Goal: Find specific page/section: Find specific page/section

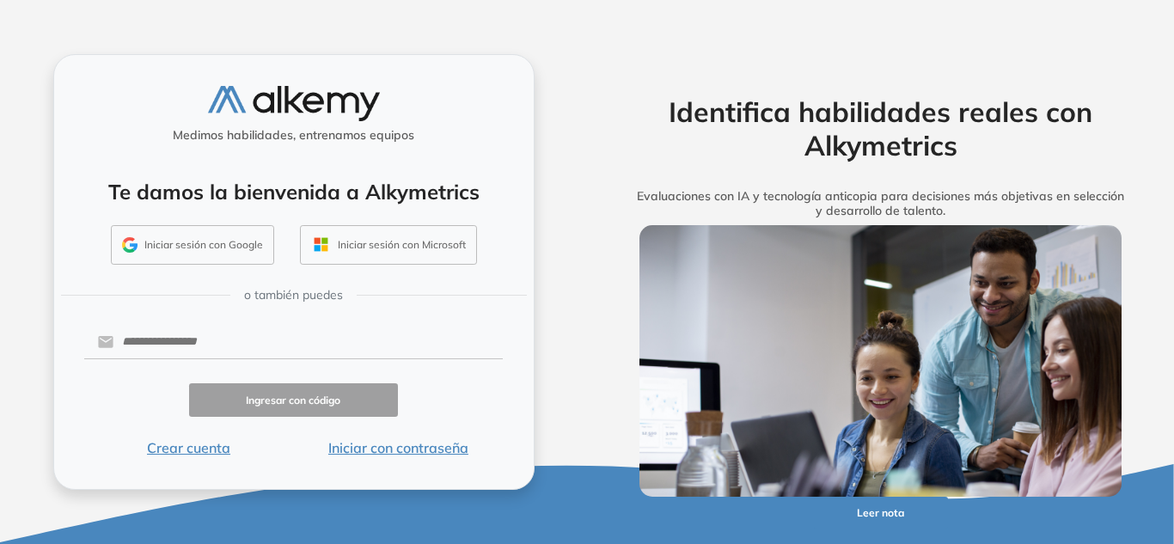
click at [420, 318] on div "Medimos habilidades, entrenamos equipos Te damos la bienvenida a Alkymetrics In…" at bounding box center [293, 271] width 481 height 435
click at [382, 336] on input "text" at bounding box center [307, 342] width 389 height 33
drag, startPoint x: 437, startPoint y: 318, endPoint x: 438, endPoint y: 327, distance: 8.8
click at [438, 327] on div "Medimos habilidades, entrenamos equipos Te damos la bienvenida a Alkymetrics In…" at bounding box center [293, 271] width 481 height 435
click at [437, 328] on input "text" at bounding box center [307, 342] width 389 height 33
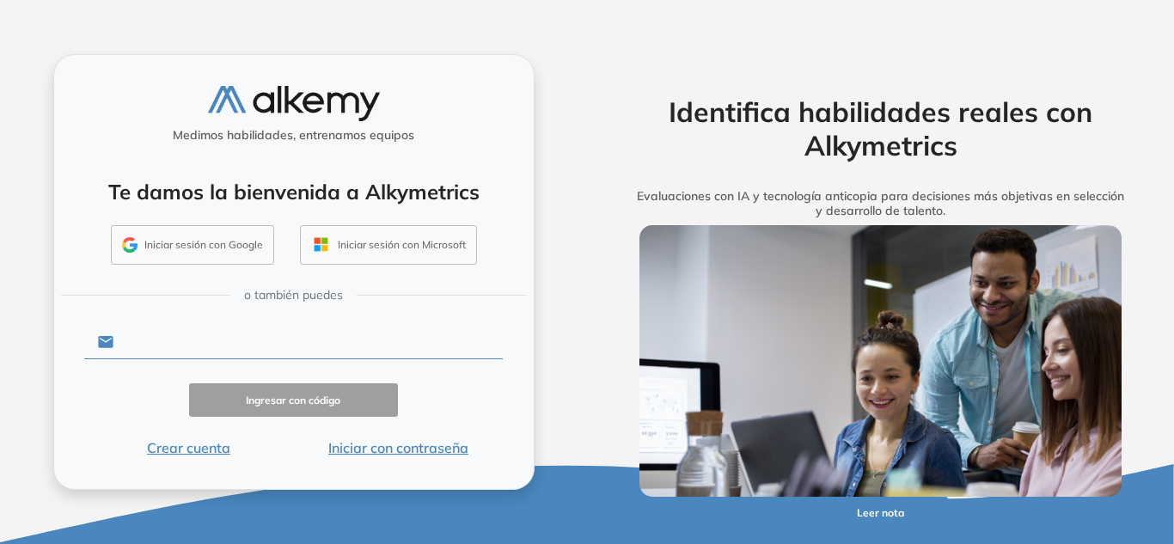
click at [496, 341] on input "text" at bounding box center [307, 342] width 389 height 33
click at [590, 248] on div "Identifica habilidades reales con Alkymetrics Evaluaciones con IA y tecnología …" at bounding box center [880, 272] width 587 height 544
click at [194, 451] on button "Crear cuenta" at bounding box center [189, 448] width 210 height 21
click at [393, 356] on input "text" at bounding box center [307, 342] width 389 height 33
drag, startPoint x: 490, startPoint y: 340, endPoint x: 491, endPoint y: 397, distance: 57.6
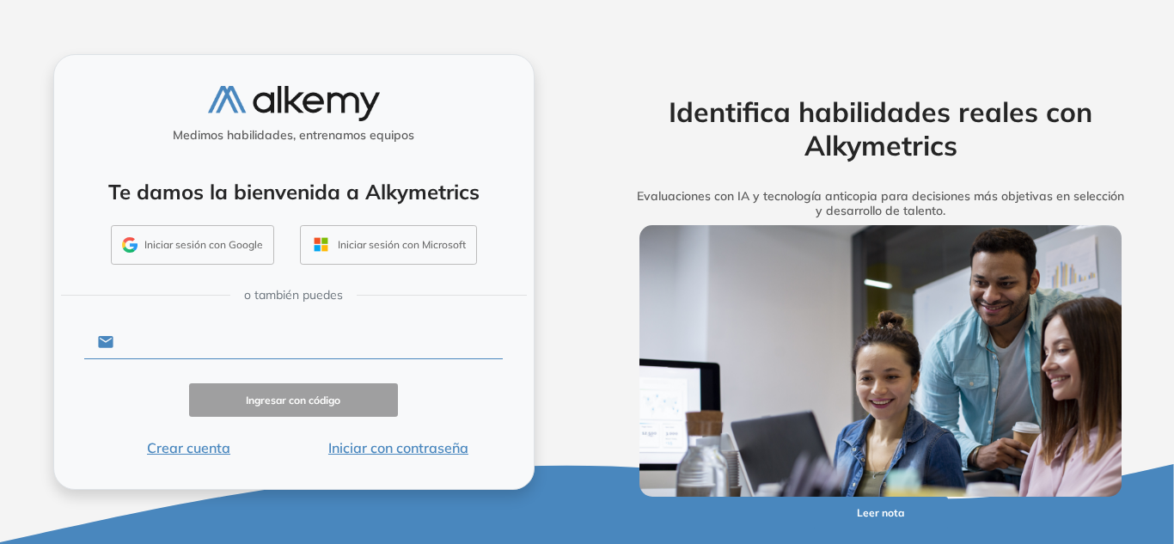
click at [498, 371] on form "Ingresar con código Crear cuenta Iniciar con contraseña" at bounding box center [294, 390] width 420 height 136
click at [478, 377] on form "Ingresar con código Crear cuenta Iniciar con contraseña" at bounding box center [294, 390] width 420 height 136
click at [394, 450] on button "Iniciar con contraseña" at bounding box center [398, 448] width 210 height 21
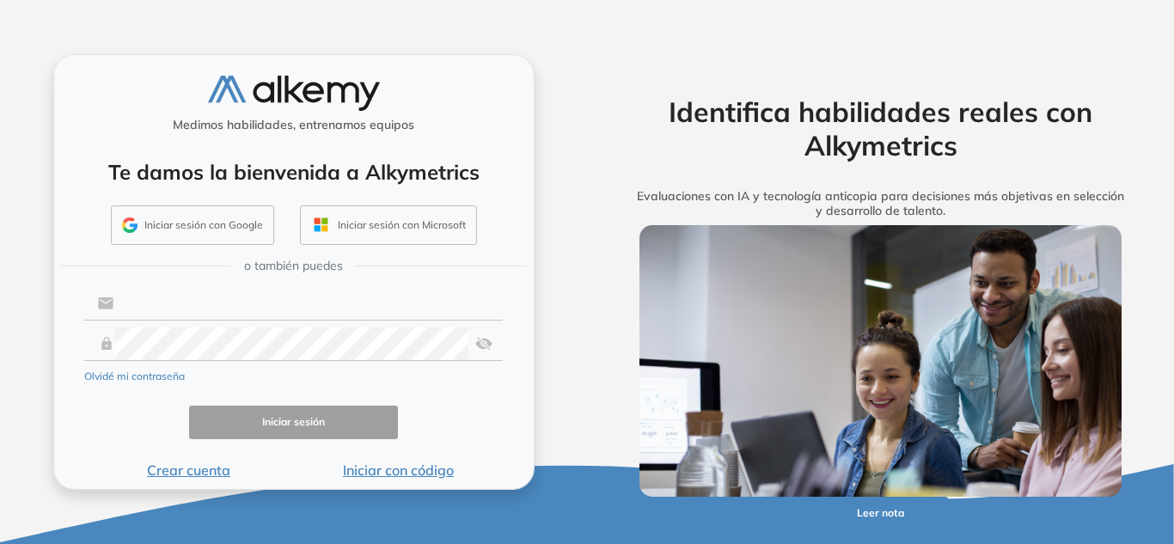
type input "**********"
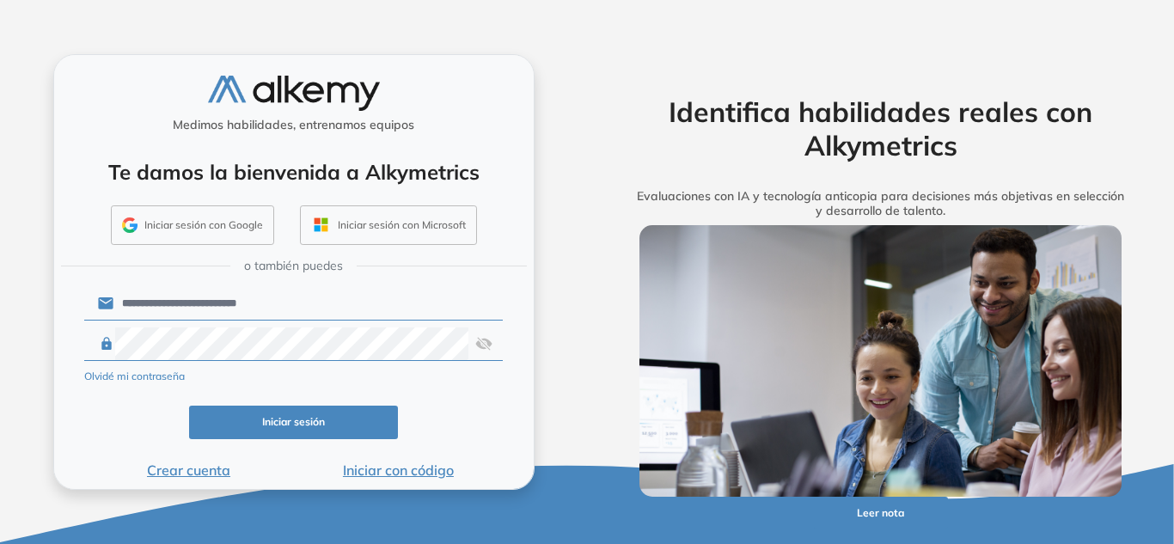
drag, startPoint x: 394, startPoint y: 450, endPoint x: 267, endPoint y: 419, distance: 130.1
click at [267, 419] on button "Iniciar sesión" at bounding box center [294, 423] width 210 height 34
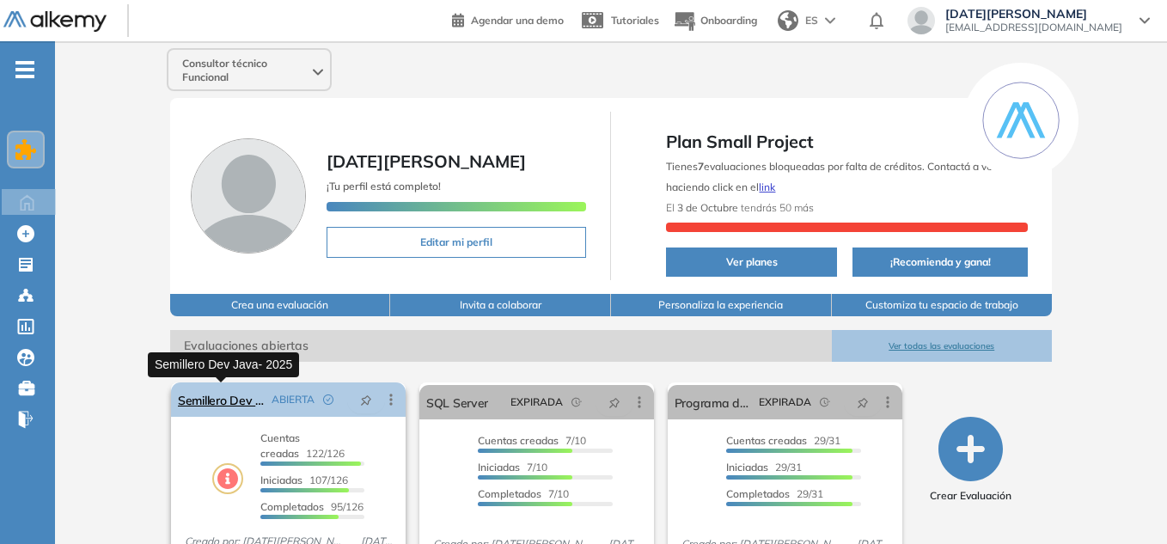
click at [230, 404] on link "Semillero Dev Java- 2025" at bounding box center [221, 400] width 87 height 34
